Goal: Task Accomplishment & Management: Manage account settings

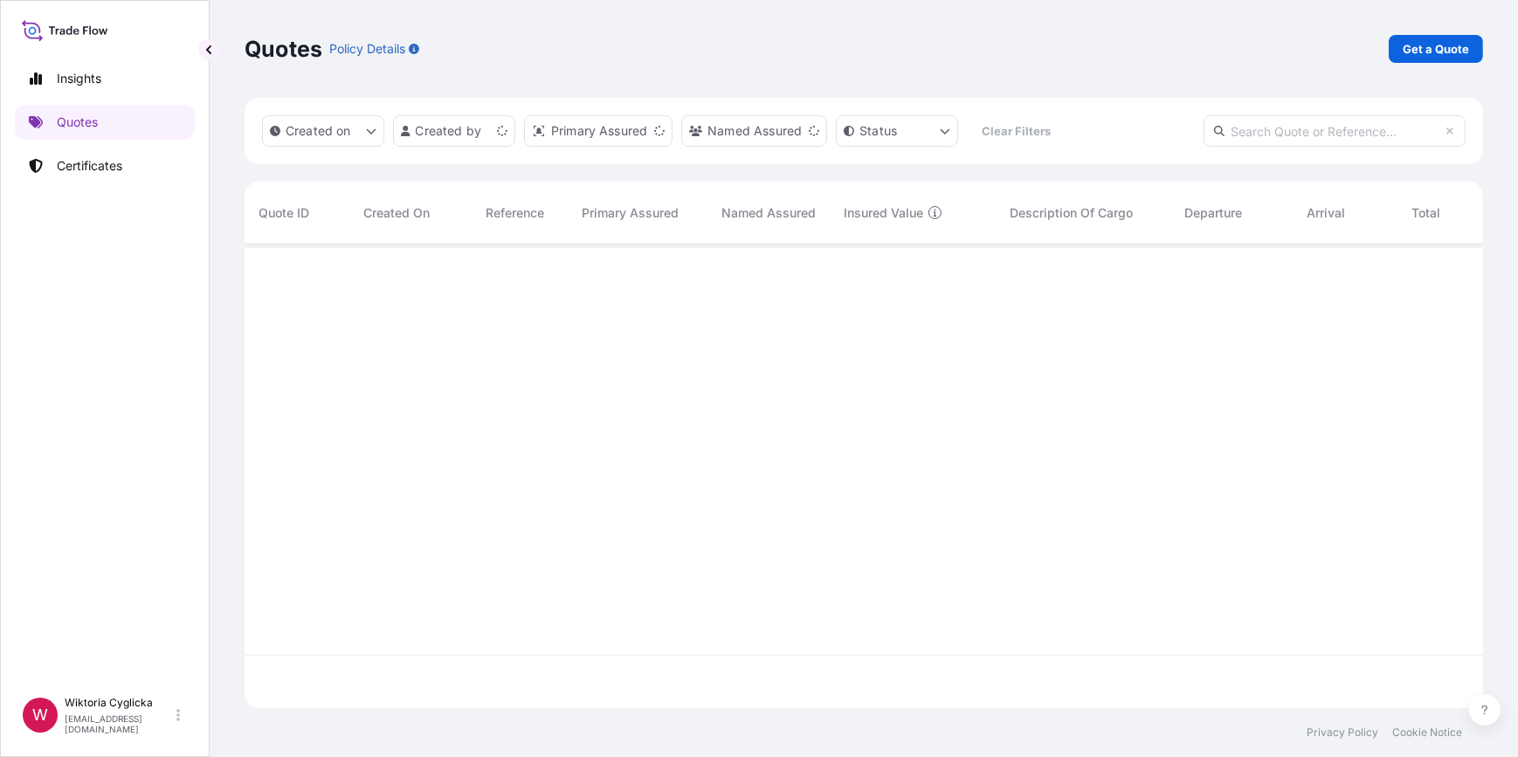
scroll to position [461, 1226]
click at [120, 166] on p "Certificates" at bounding box center [90, 165] width 66 height 17
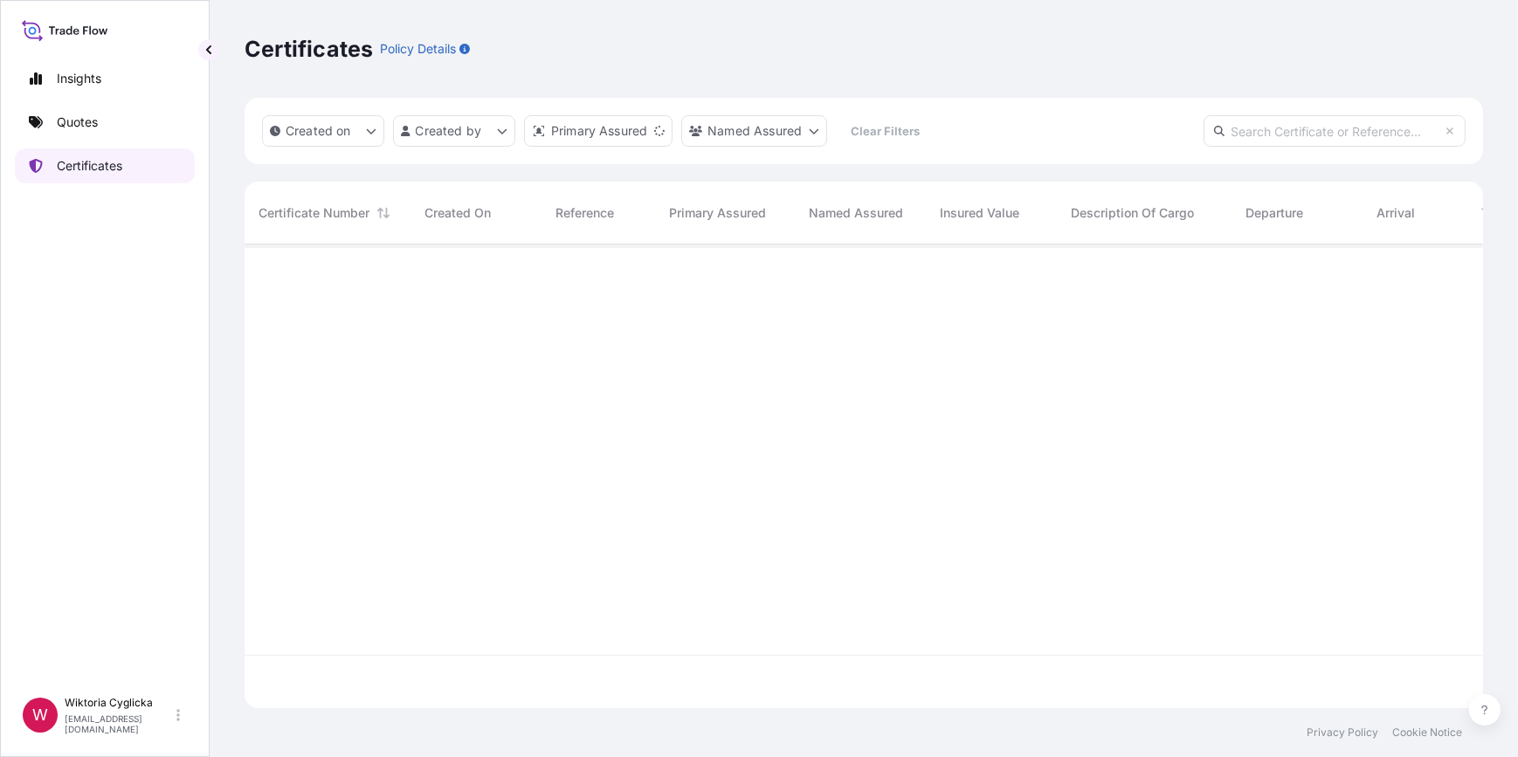
scroll to position [461, 1226]
click at [1304, 127] on input "text" at bounding box center [1335, 130] width 262 height 31
paste input "S02032732"
type input "S02032732"
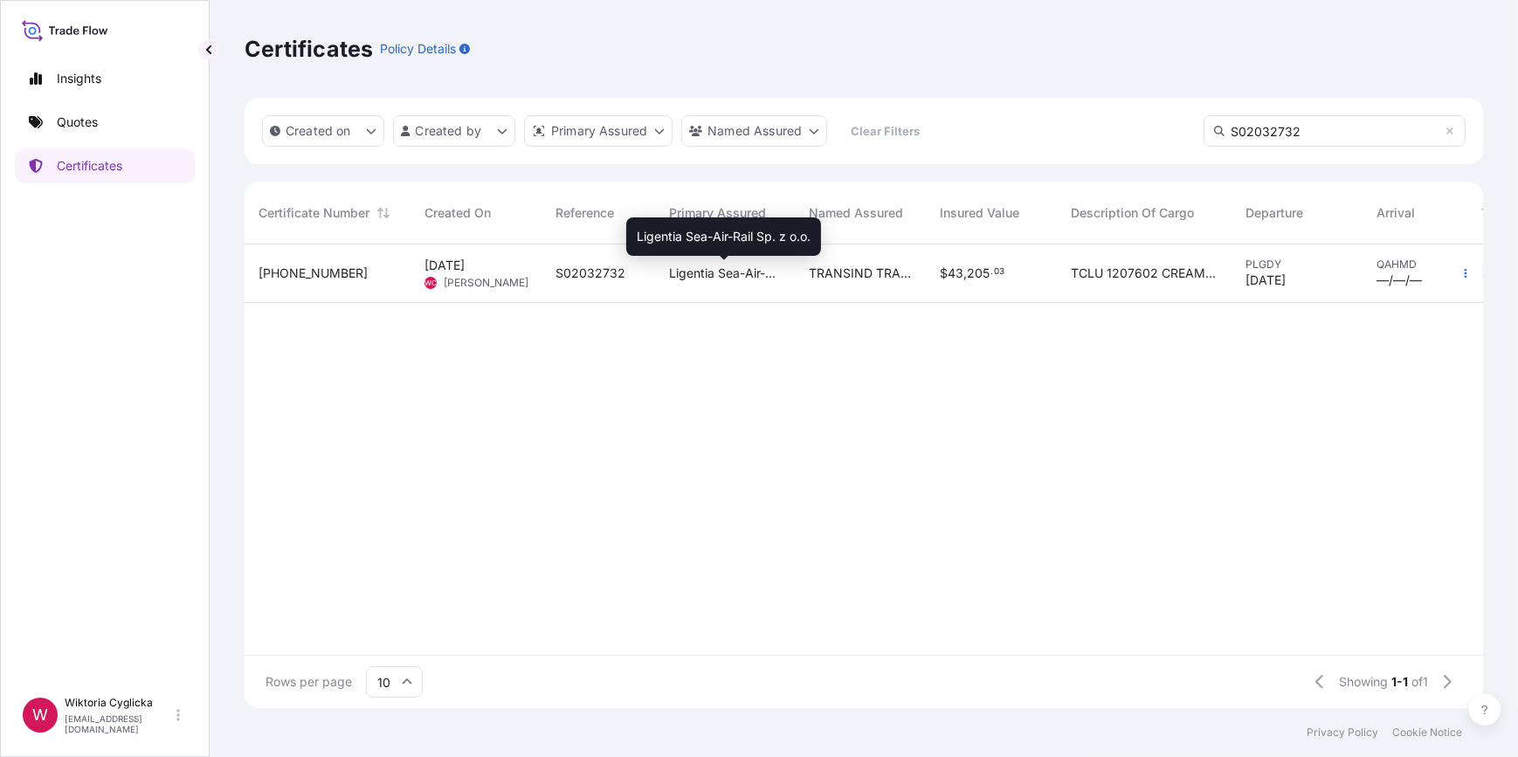
click at [703, 266] on span "Ligentia Sea-Air-Rail Sp. z o.o." at bounding box center [725, 273] width 112 height 17
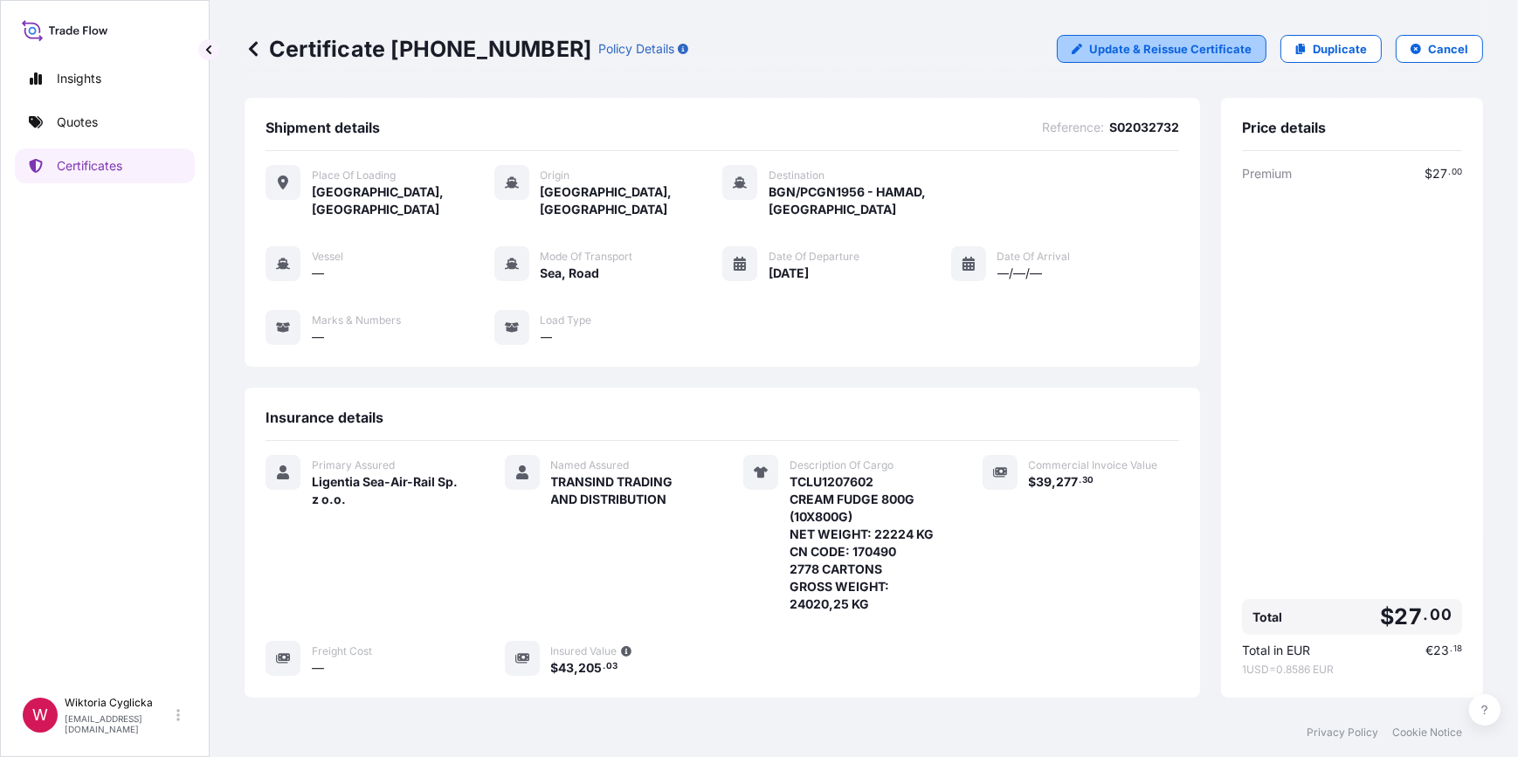
click at [1194, 44] on p "Update & Reissue Certificate" at bounding box center [1170, 48] width 162 height 17
select select "Road / [GEOGRAPHIC_DATA]"
select select "Sea"
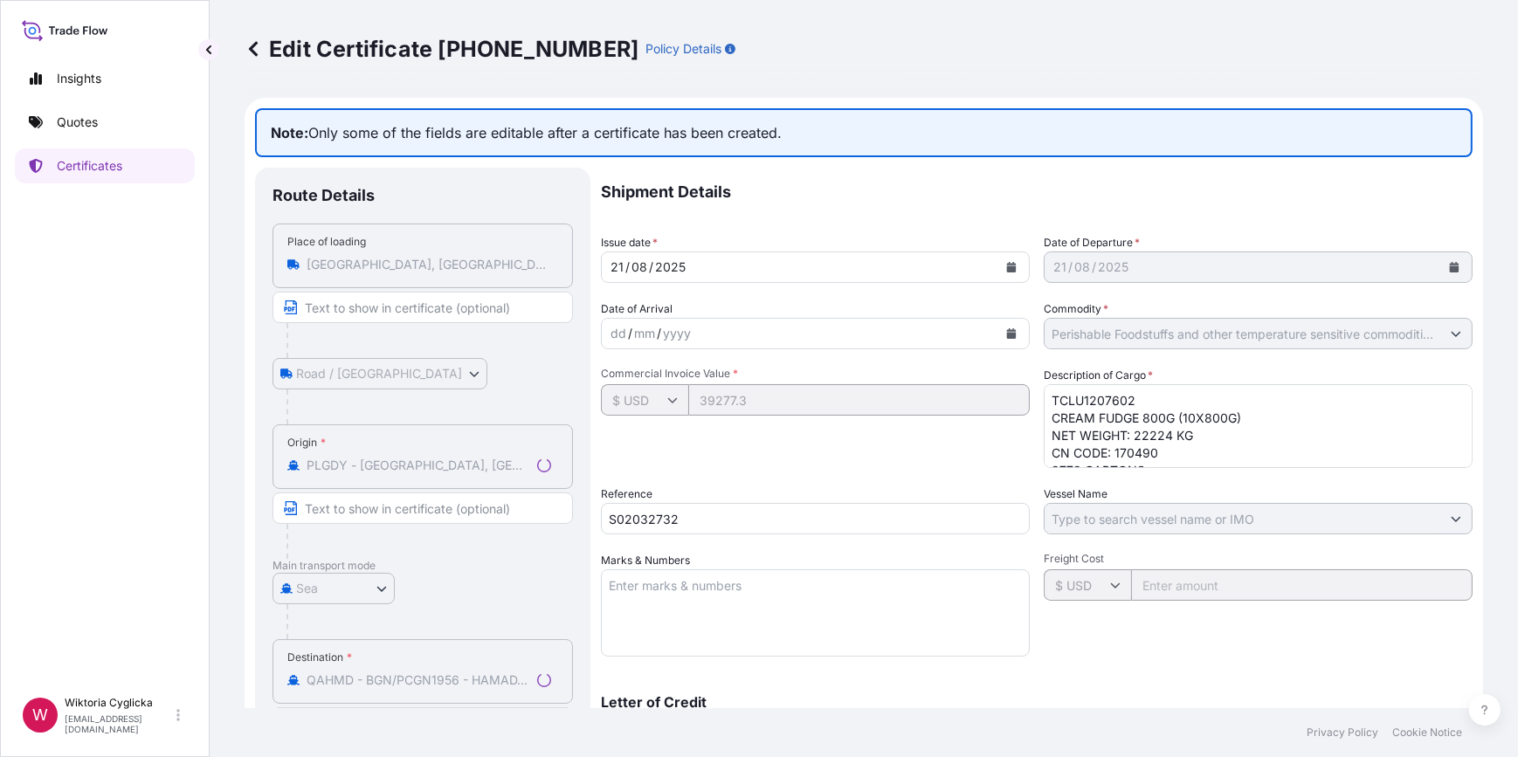
select select "31440"
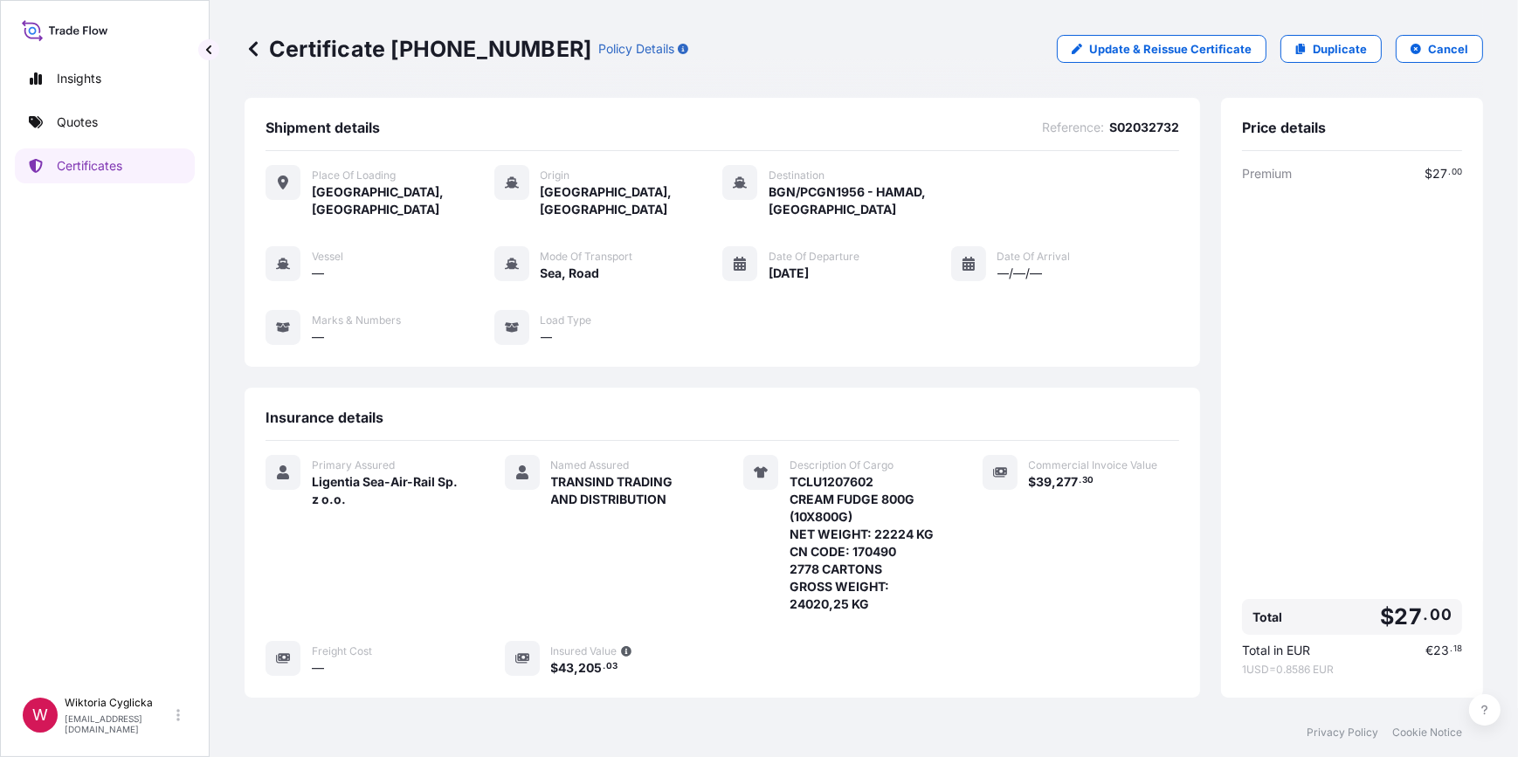
click at [1406, 55] on button "Cancel" at bounding box center [1439, 49] width 87 height 28
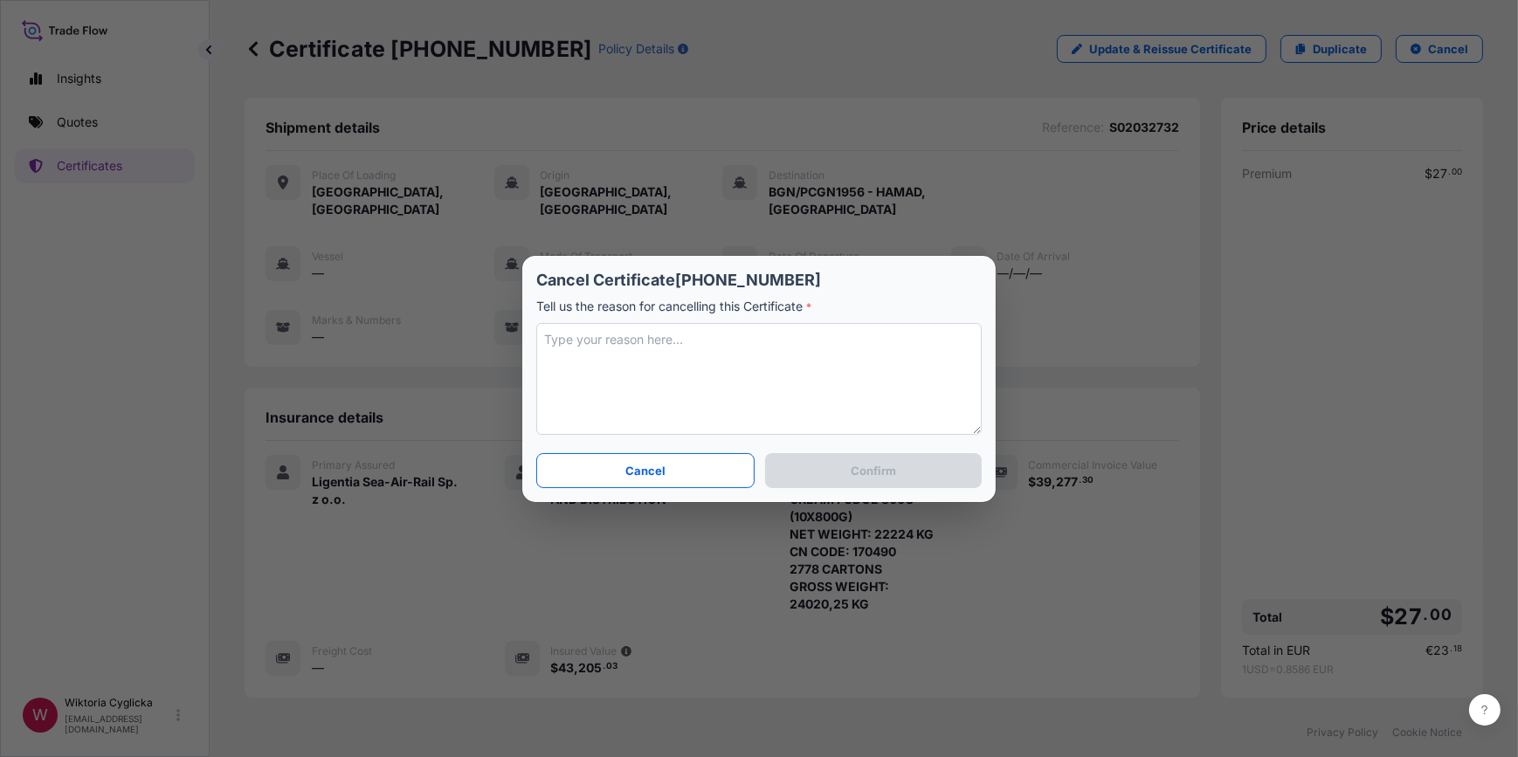
click at [671, 323] on textarea at bounding box center [758, 379] width 445 height 112
type textarea "c"
type textarea "CANCEL"
click at [839, 480] on button "Confirm" at bounding box center [873, 470] width 217 height 35
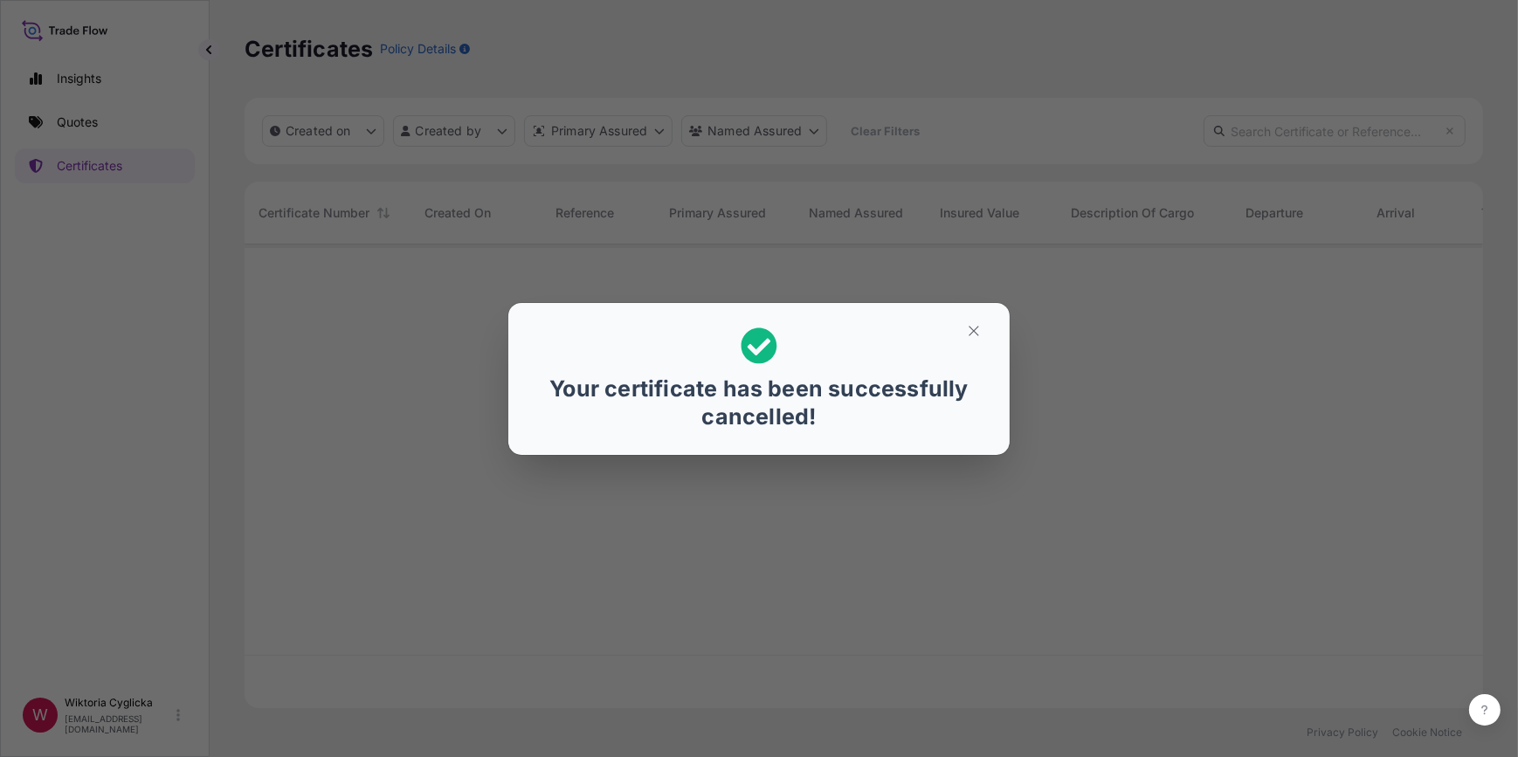
scroll to position [461, 1226]
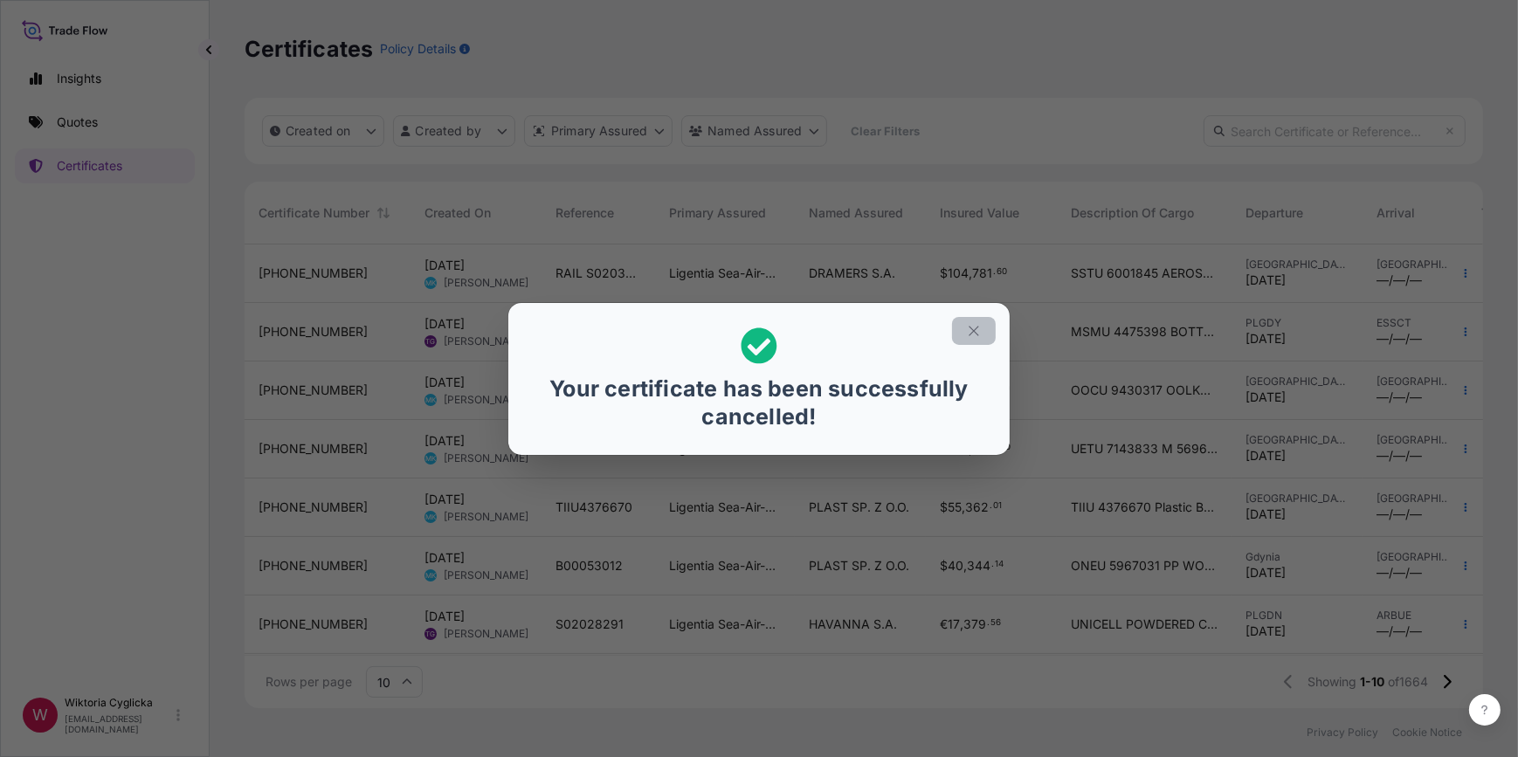
click at [978, 333] on icon "button" at bounding box center [974, 331] width 16 height 16
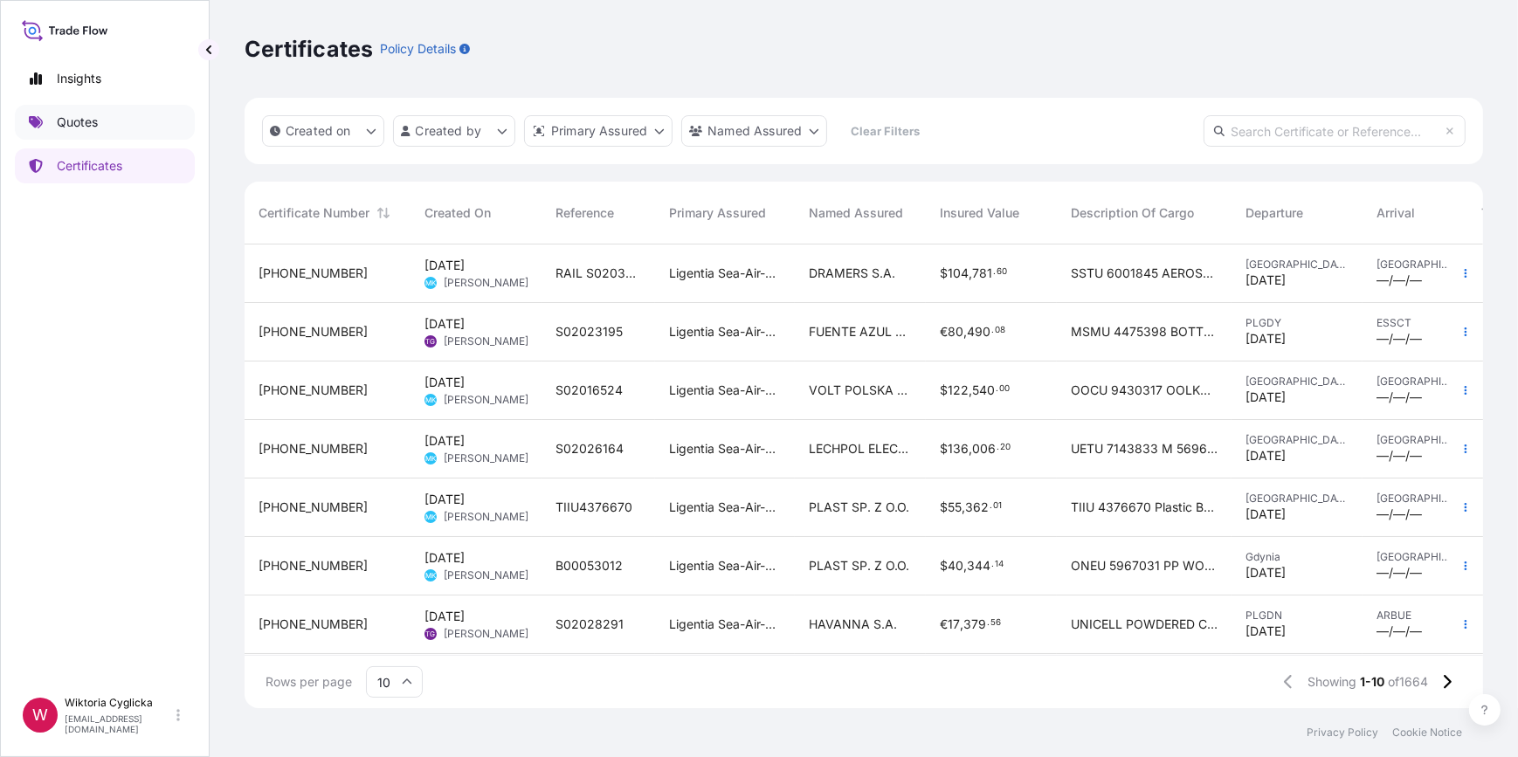
click at [97, 117] on p "Quotes" at bounding box center [77, 122] width 41 height 17
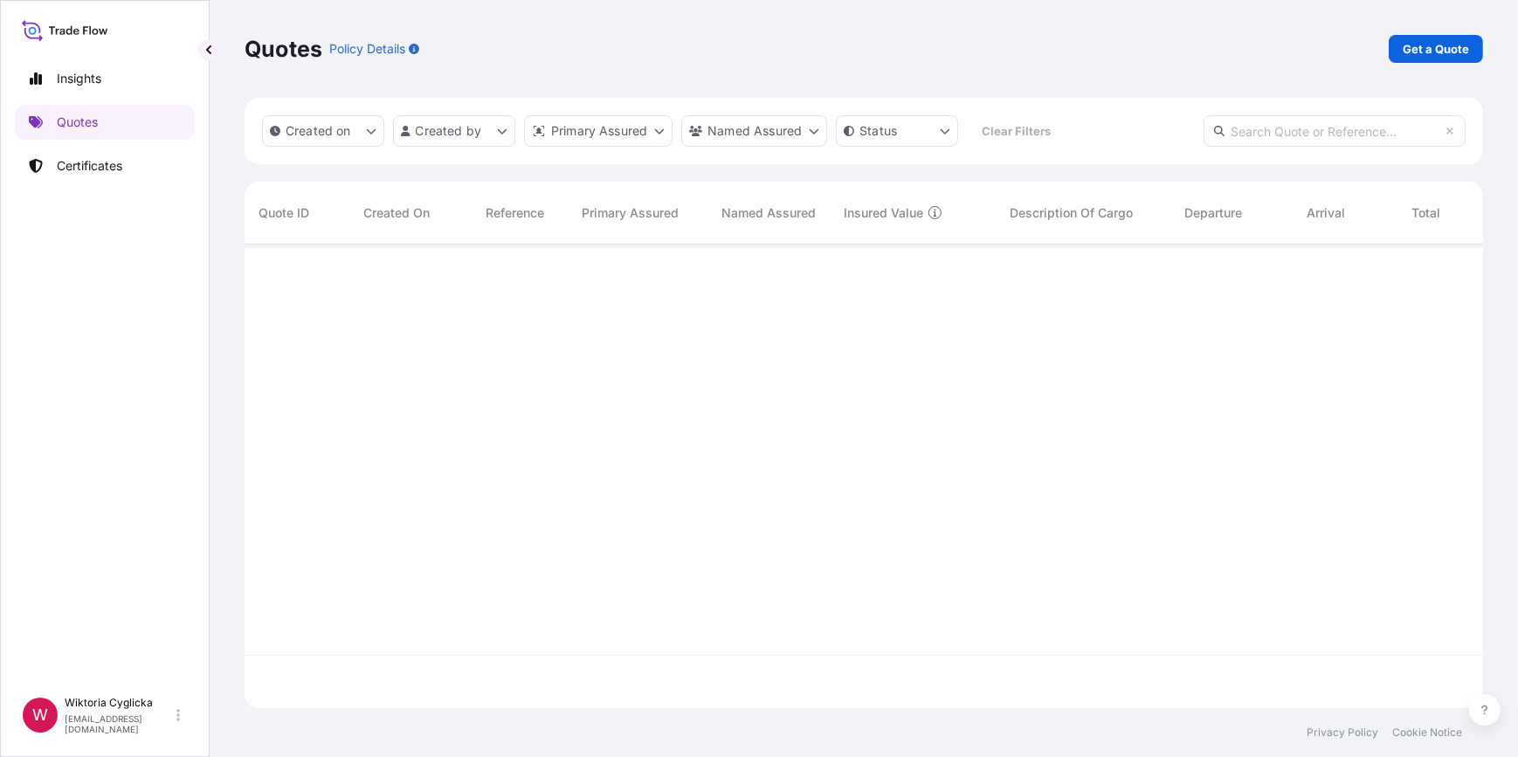
scroll to position [461, 1226]
click at [1350, 126] on input "text" at bounding box center [1335, 130] width 262 height 31
paste input "S02032732"
type input "S02032732"
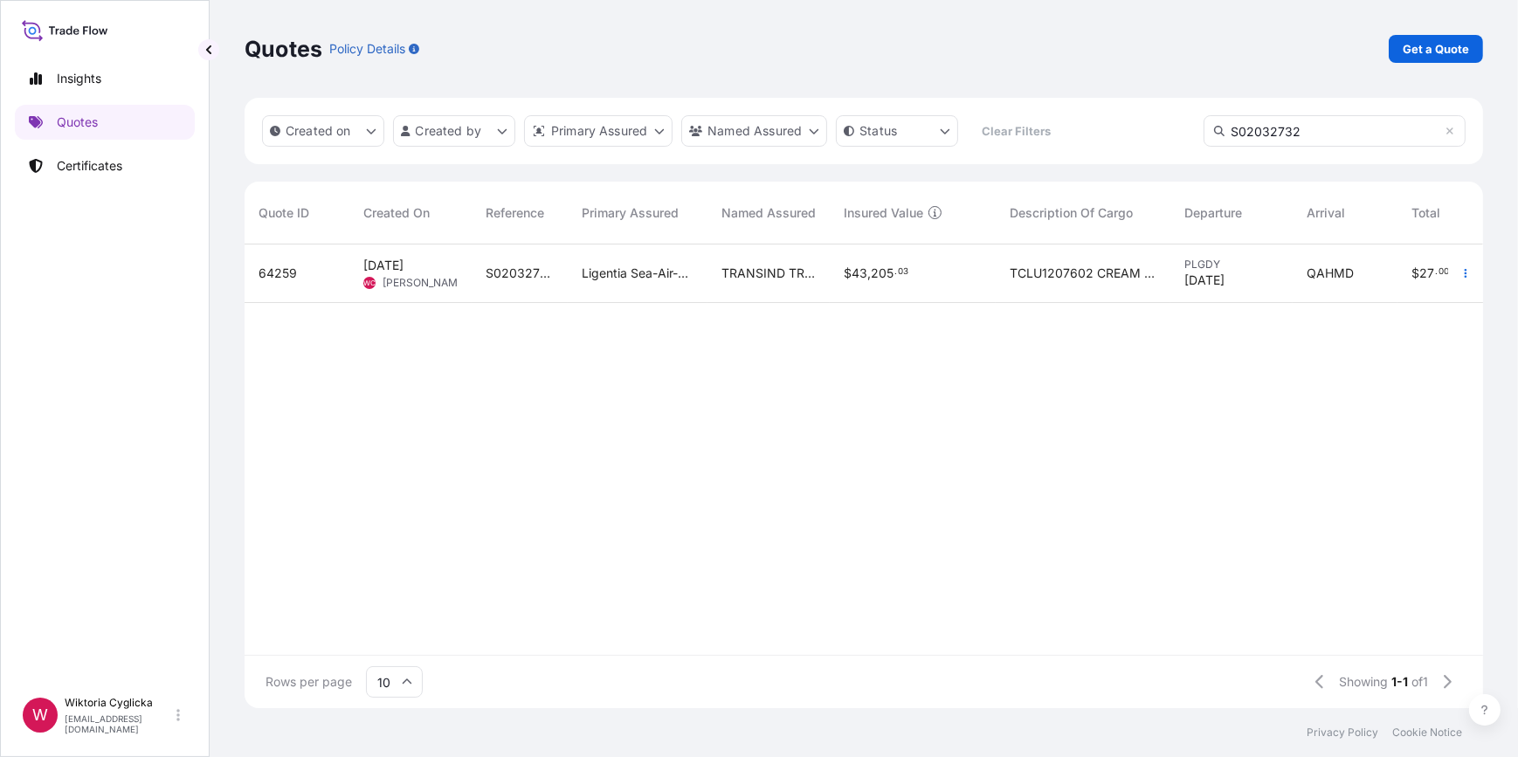
click at [718, 279] on div "TRANSIND TRADING AND DISTRIBUTION" at bounding box center [768, 274] width 122 height 59
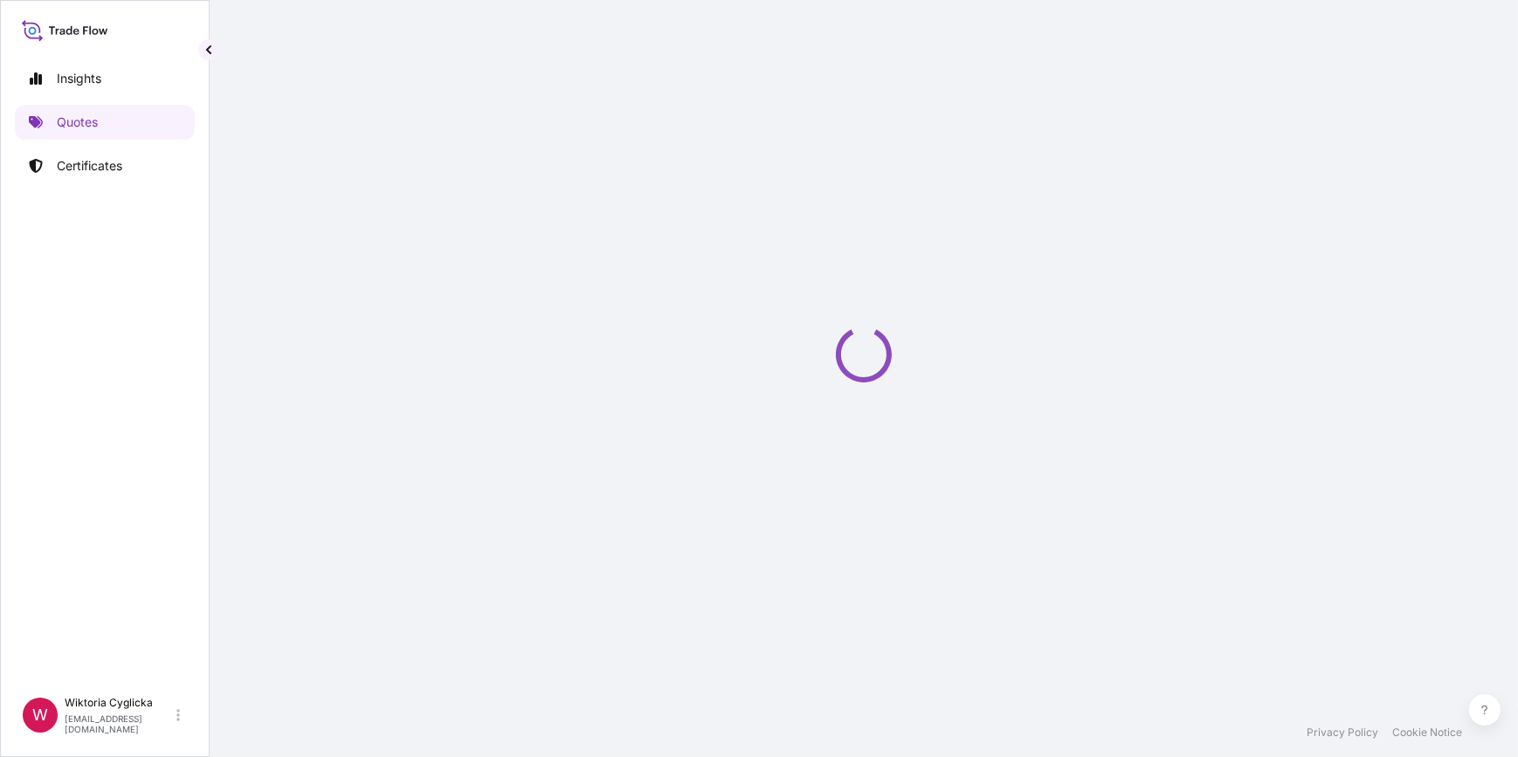
select select "Road / [GEOGRAPHIC_DATA]"
select select "Sea"
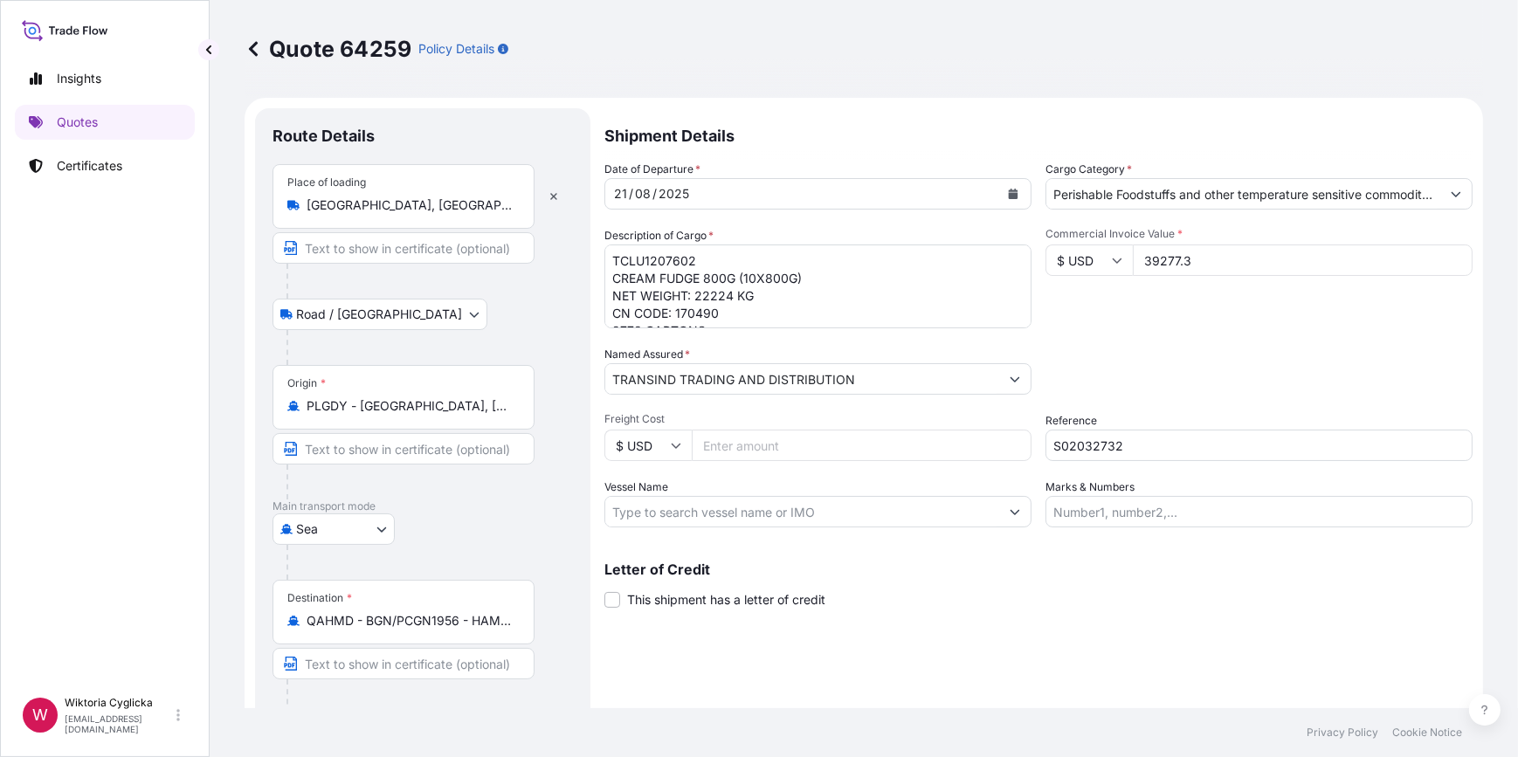
drag, startPoint x: 1223, startPoint y: 259, endPoint x: 1085, endPoint y: 259, distance: 138.0
click at [1085, 259] on div "$ USD 39277.3" at bounding box center [1258, 260] width 427 height 31
drag, startPoint x: 1175, startPoint y: 259, endPoint x: 1099, endPoint y: 256, distance: 76.0
click at [1099, 256] on div "$ USD 0.39" at bounding box center [1258, 260] width 427 height 31
type input "54587.70"
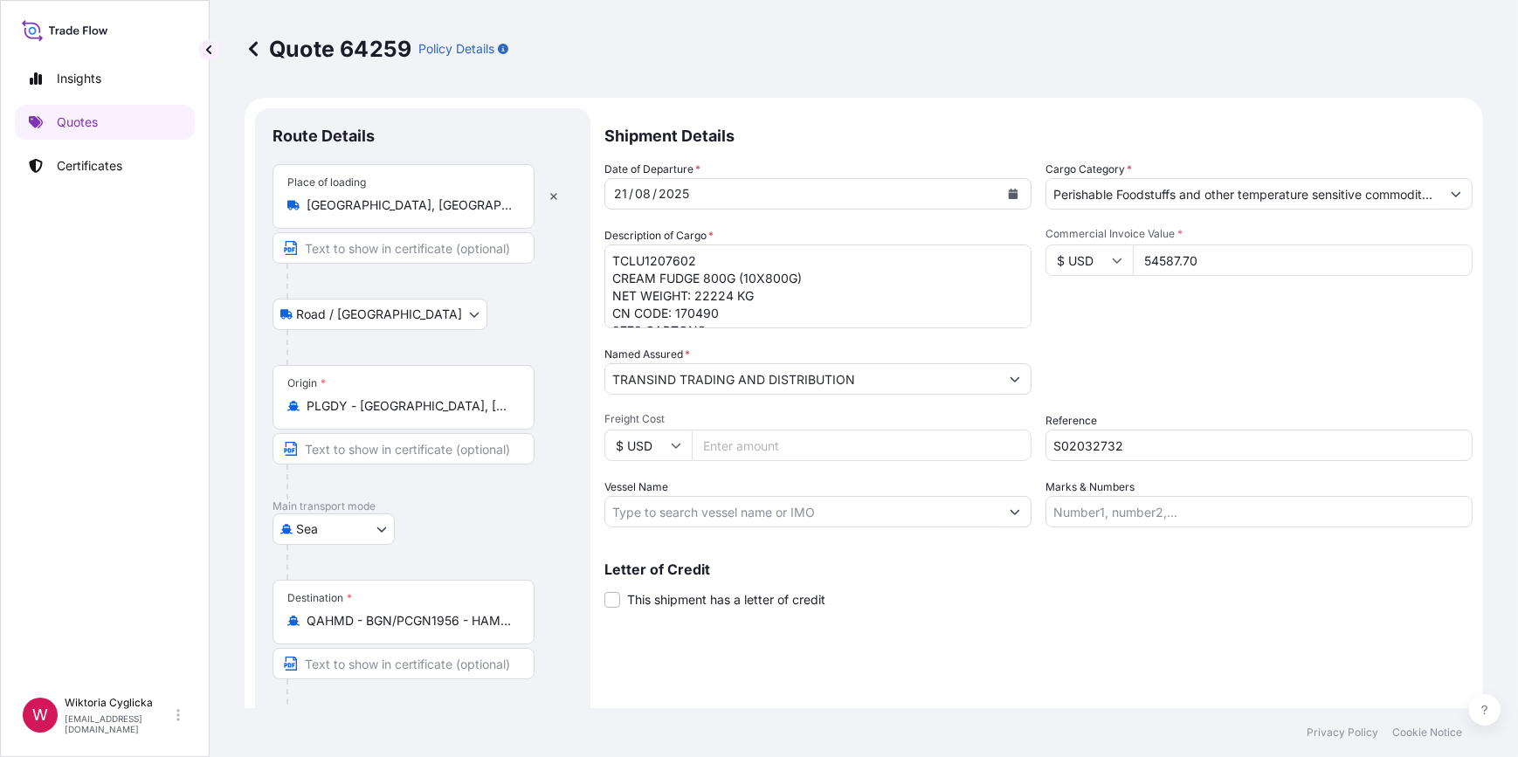
click at [1134, 313] on div "Commercial Invoice Value * $ USD 54587.70" at bounding box center [1258, 277] width 427 height 101
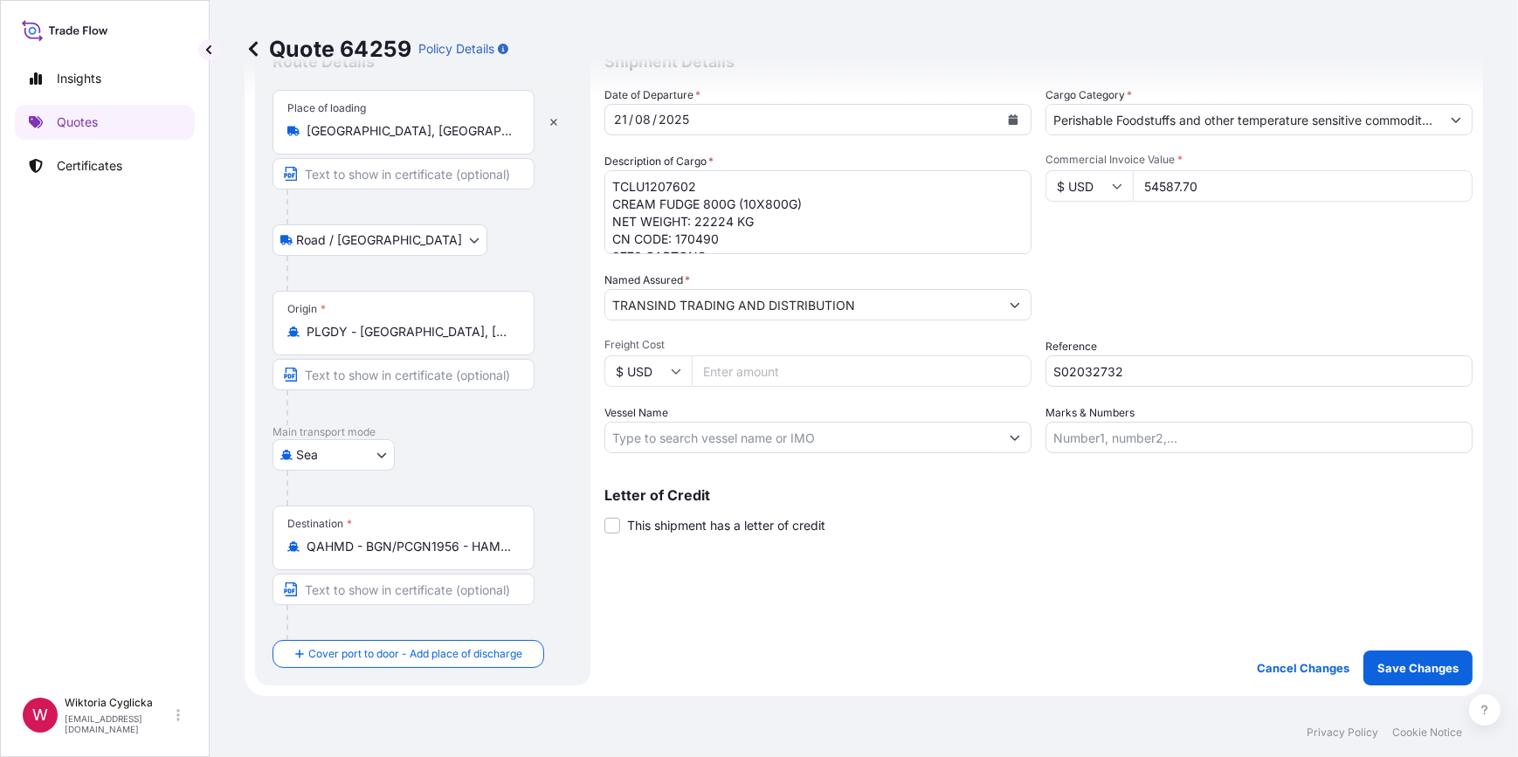
scroll to position [184, 0]
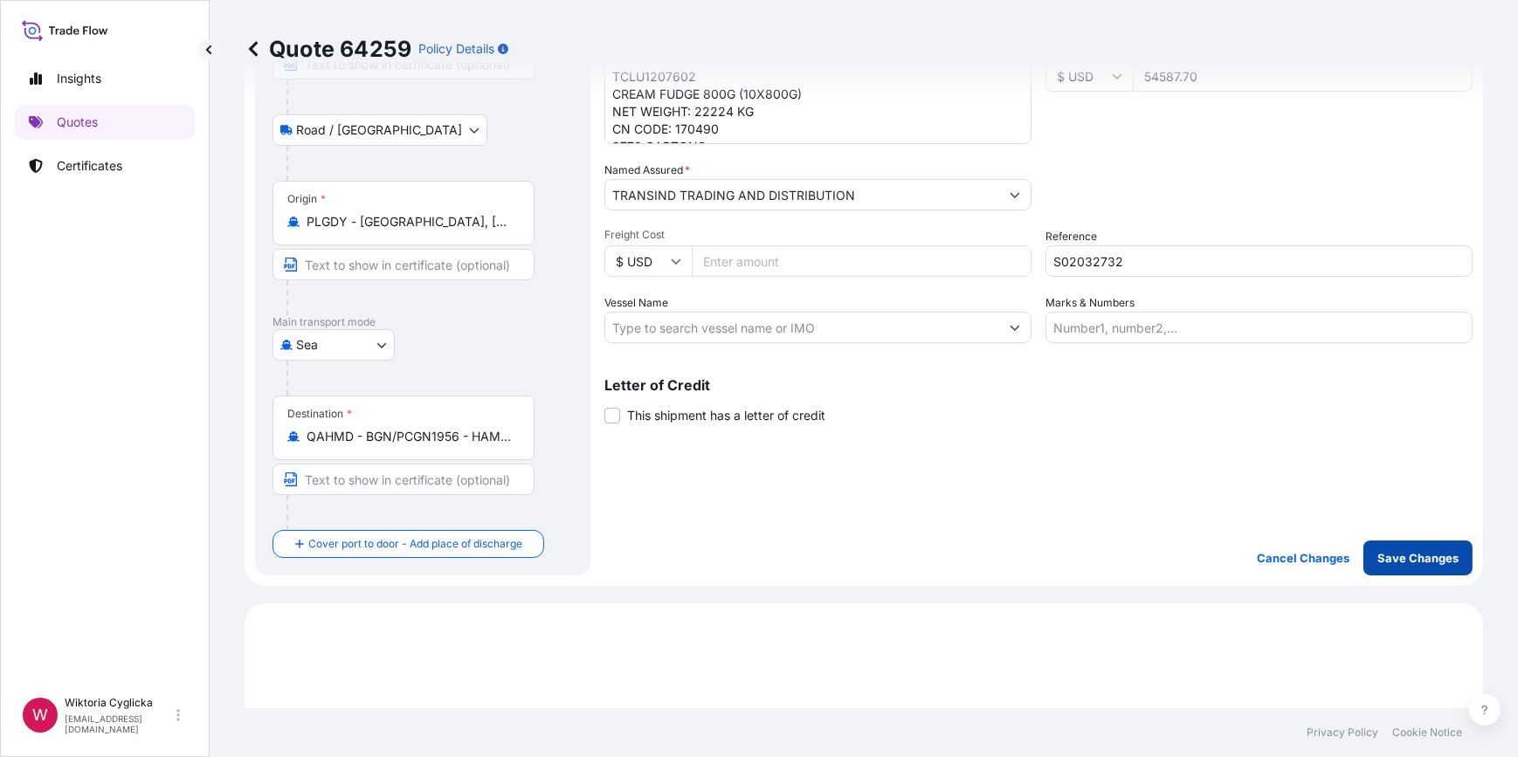
click at [1387, 556] on p "Save Changes" at bounding box center [1417, 557] width 81 height 17
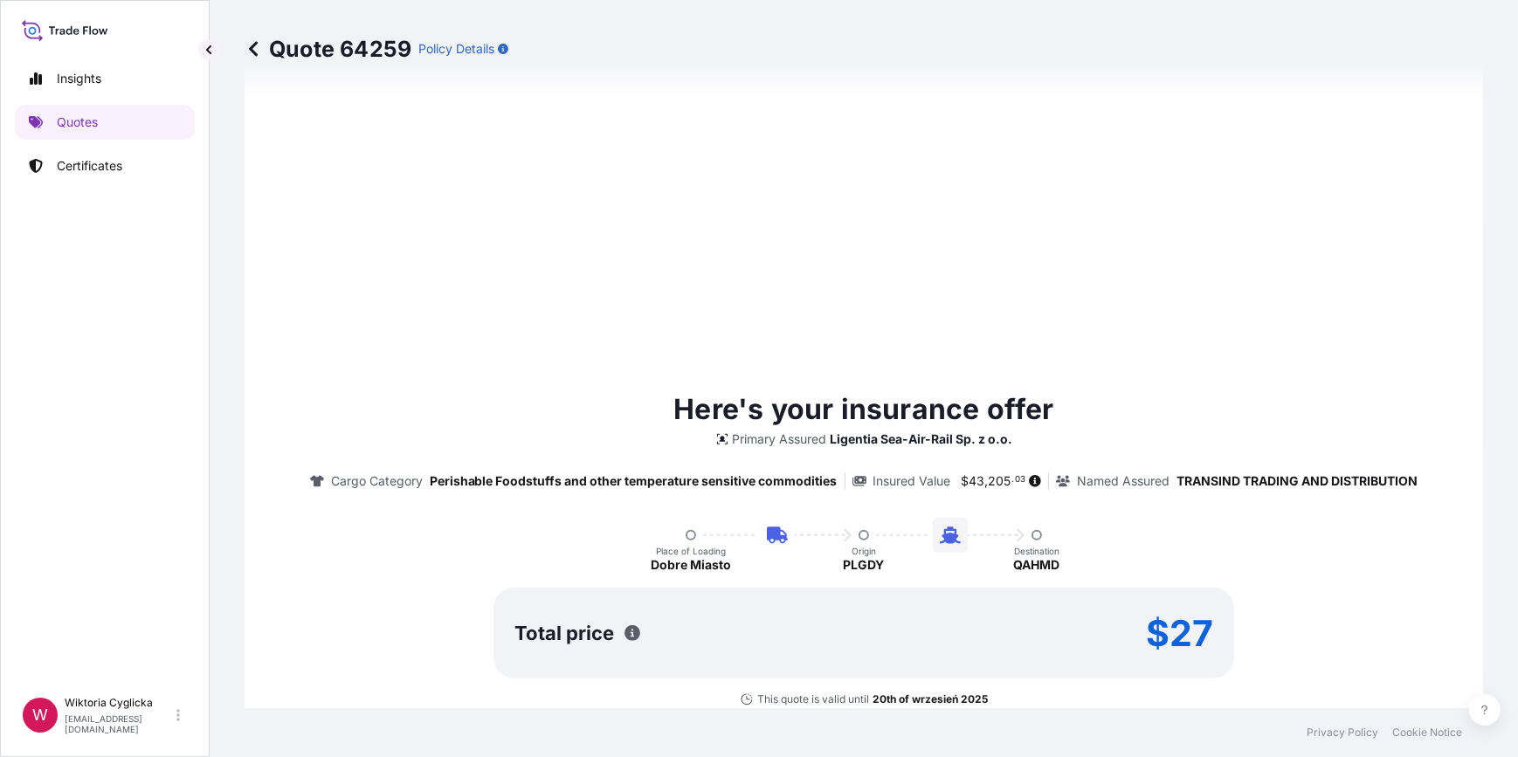
select select "Road / [GEOGRAPHIC_DATA]"
select select "Sea"
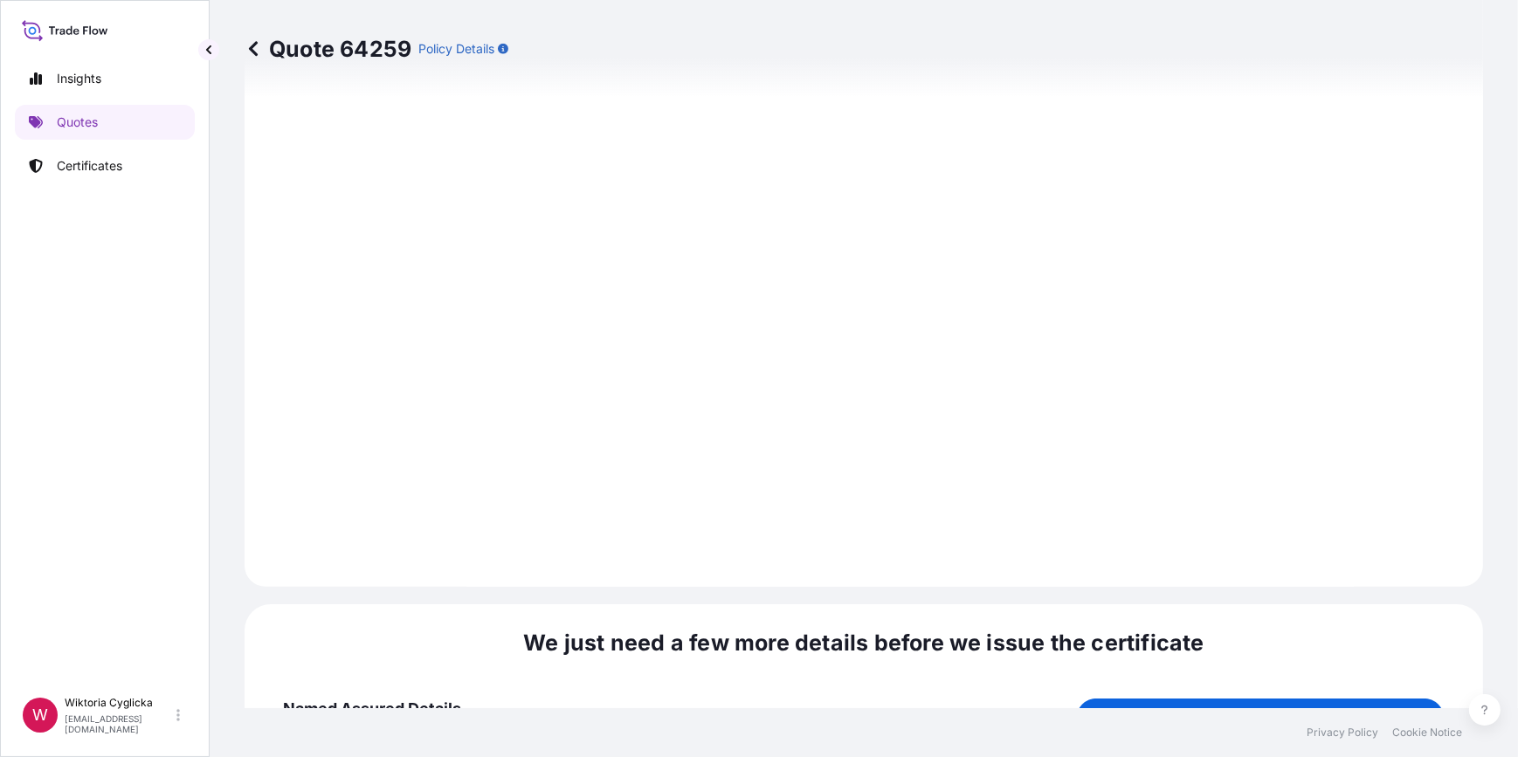
scroll to position [2181, 0]
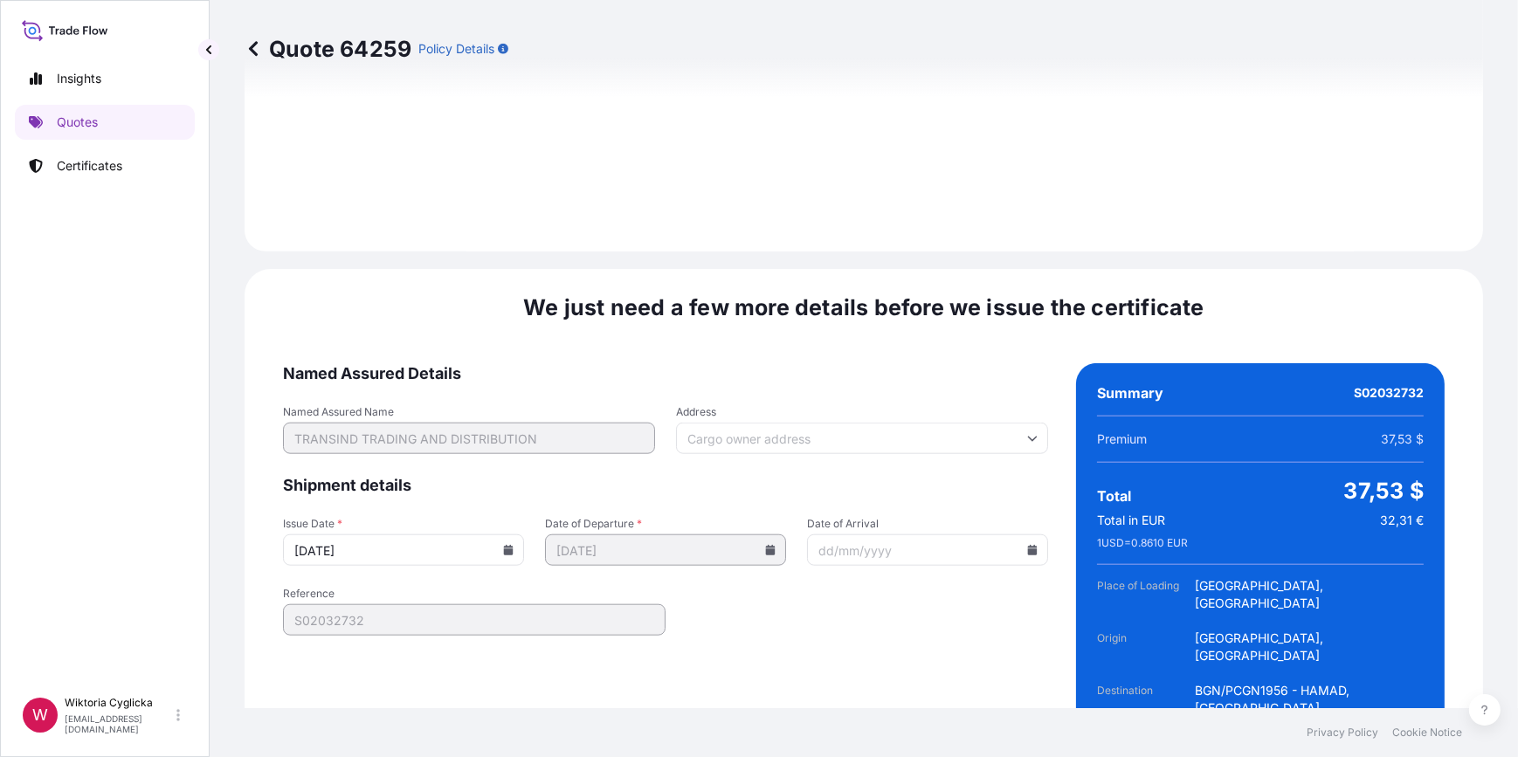
click at [503, 545] on icon at bounding box center [508, 550] width 10 height 10
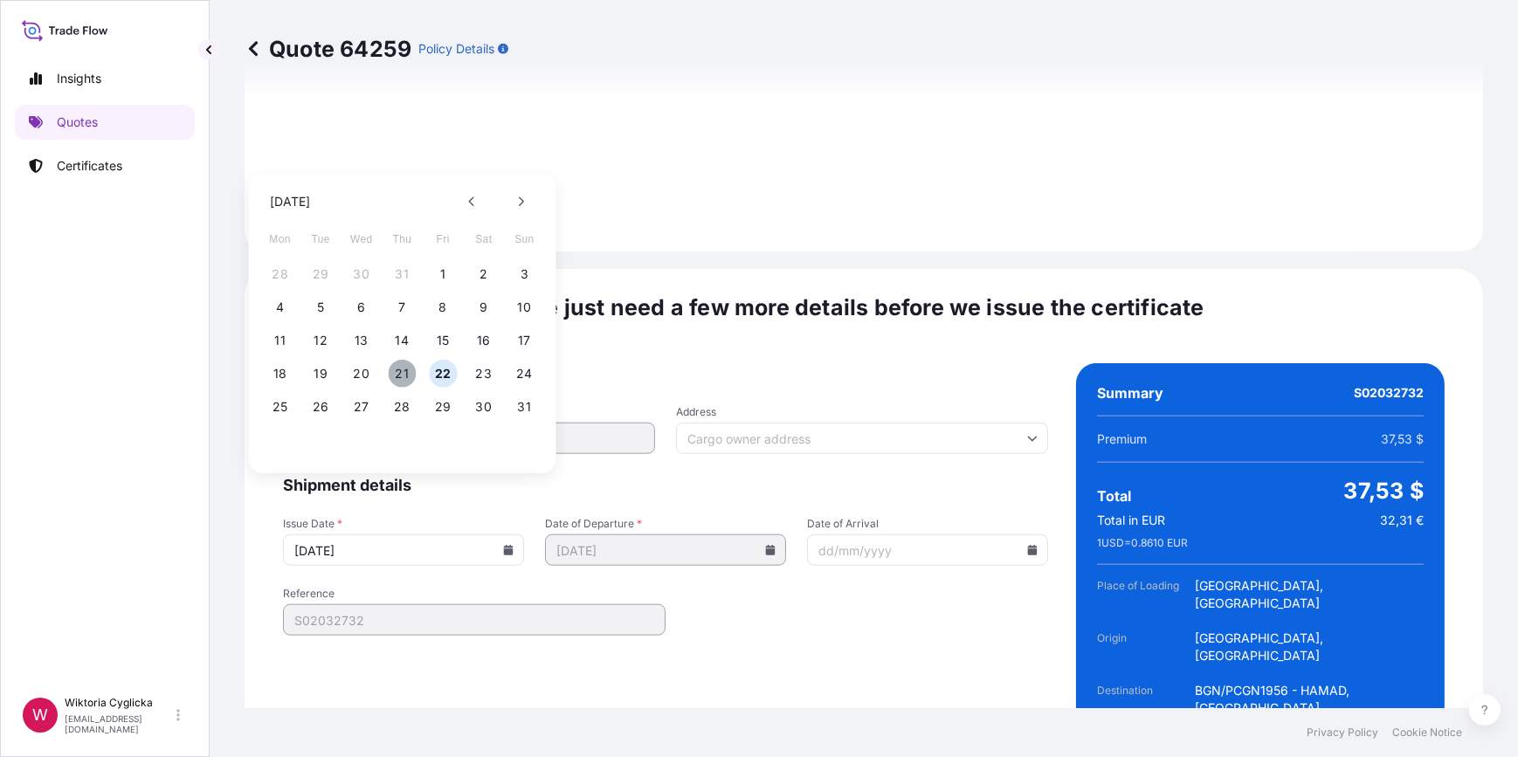
click at [398, 374] on button "21" at bounding box center [403, 374] width 28 height 28
type input "[DATE]"
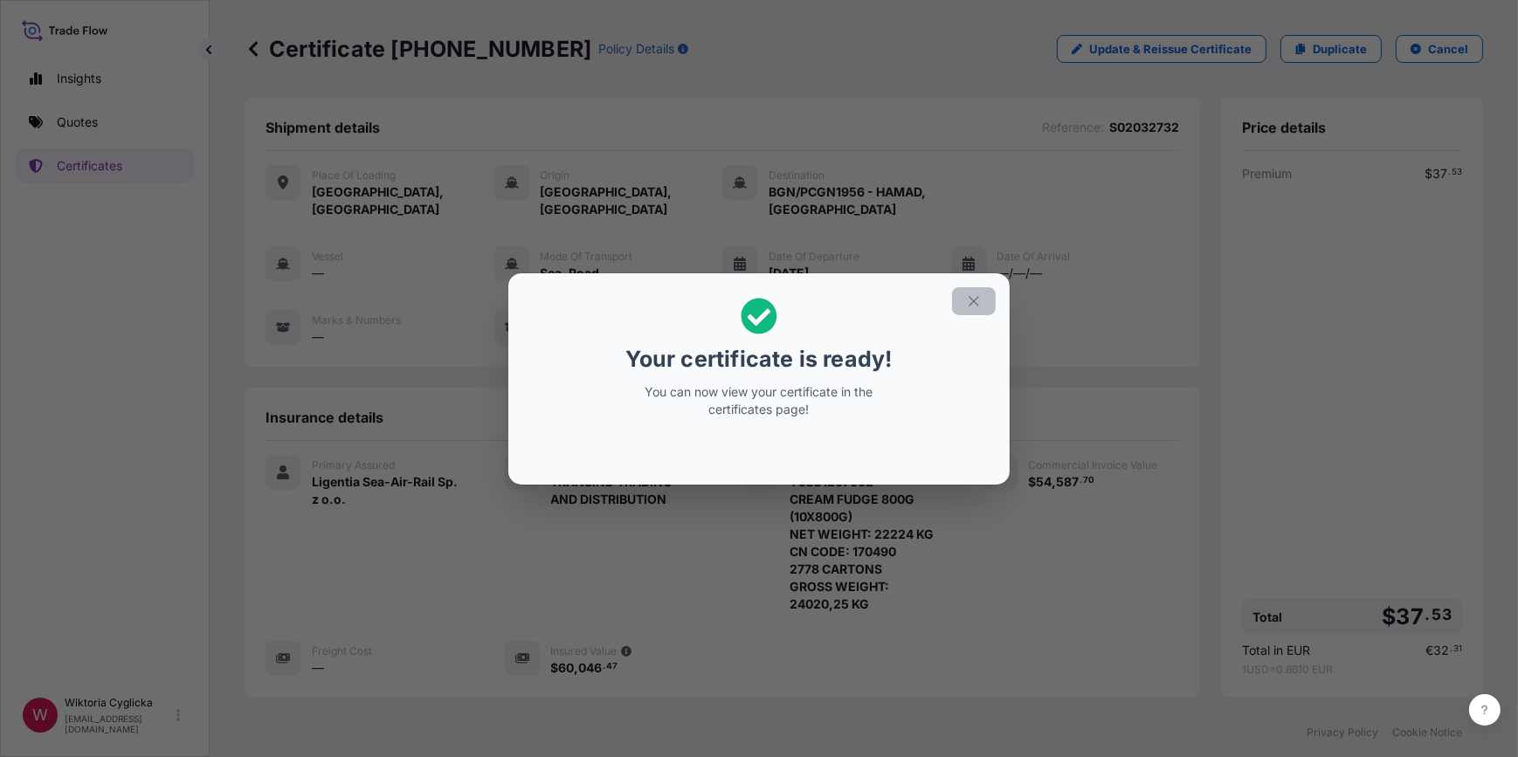
click at [962, 303] on button "button" at bounding box center [974, 301] width 44 height 28
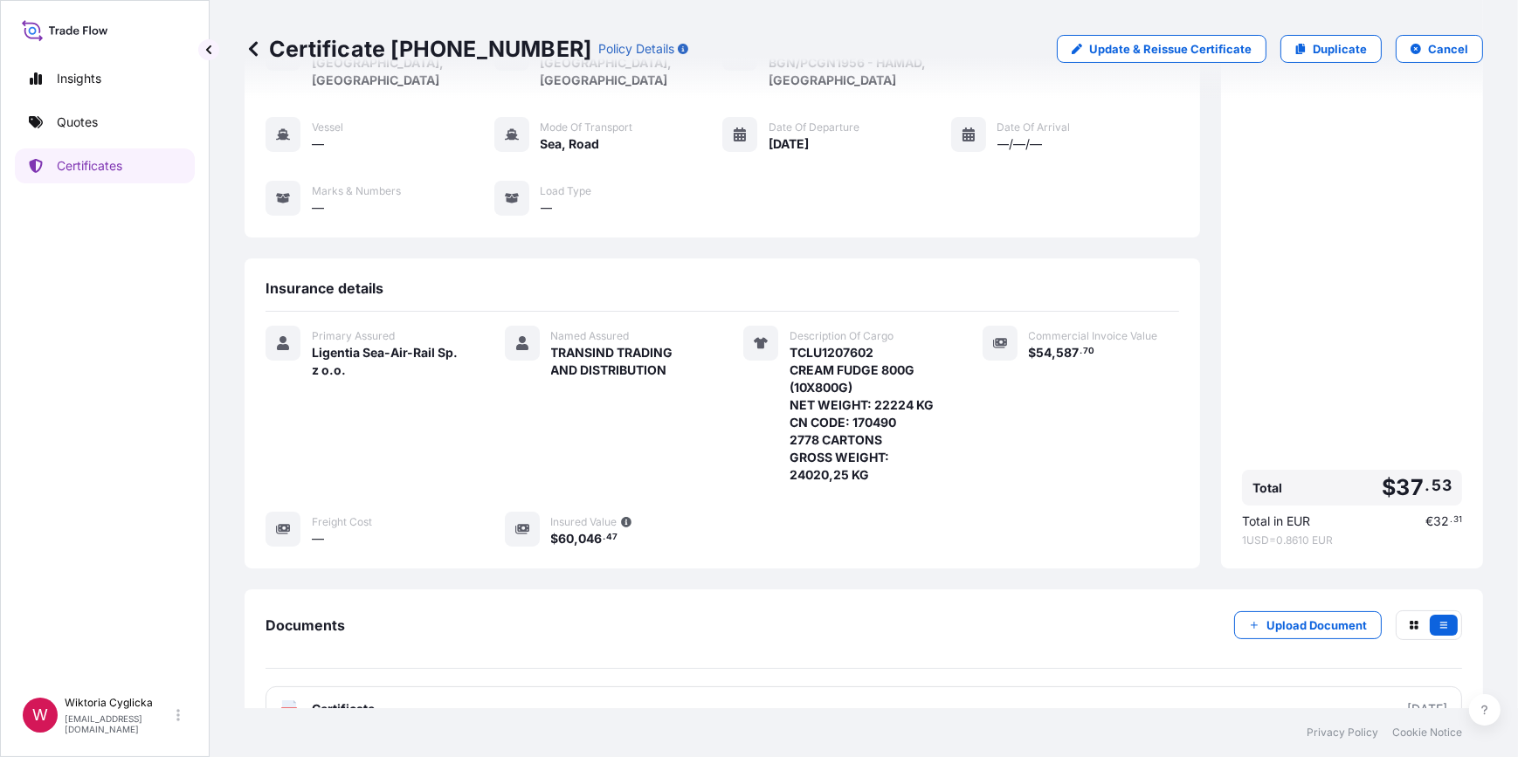
scroll to position [211, 0]
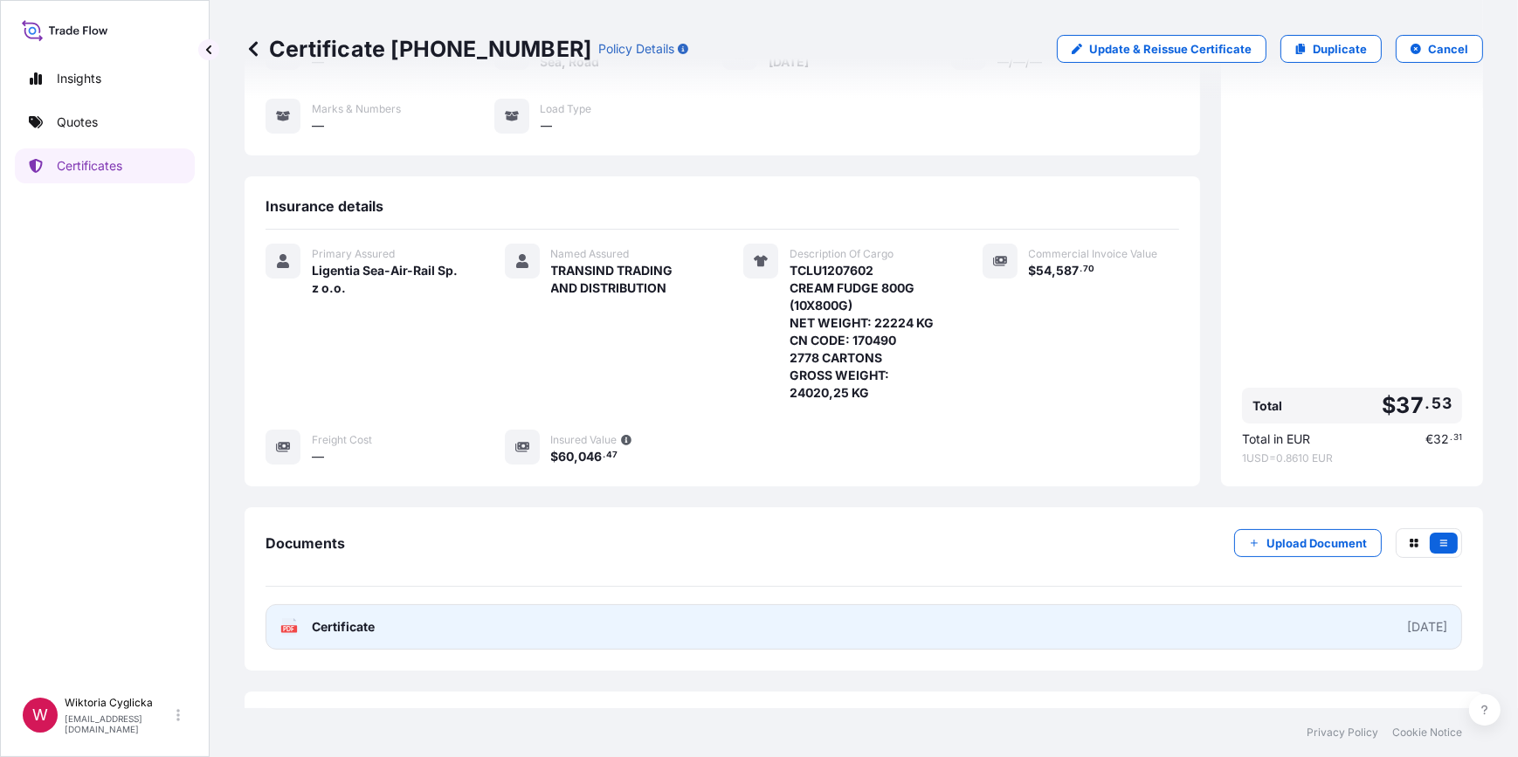
click at [794, 620] on link "PDF Certificate [DATE]" at bounding box center [864, 626] width 1197 height 45
